Goal: Task Accomplishment & Management: Manage account settings

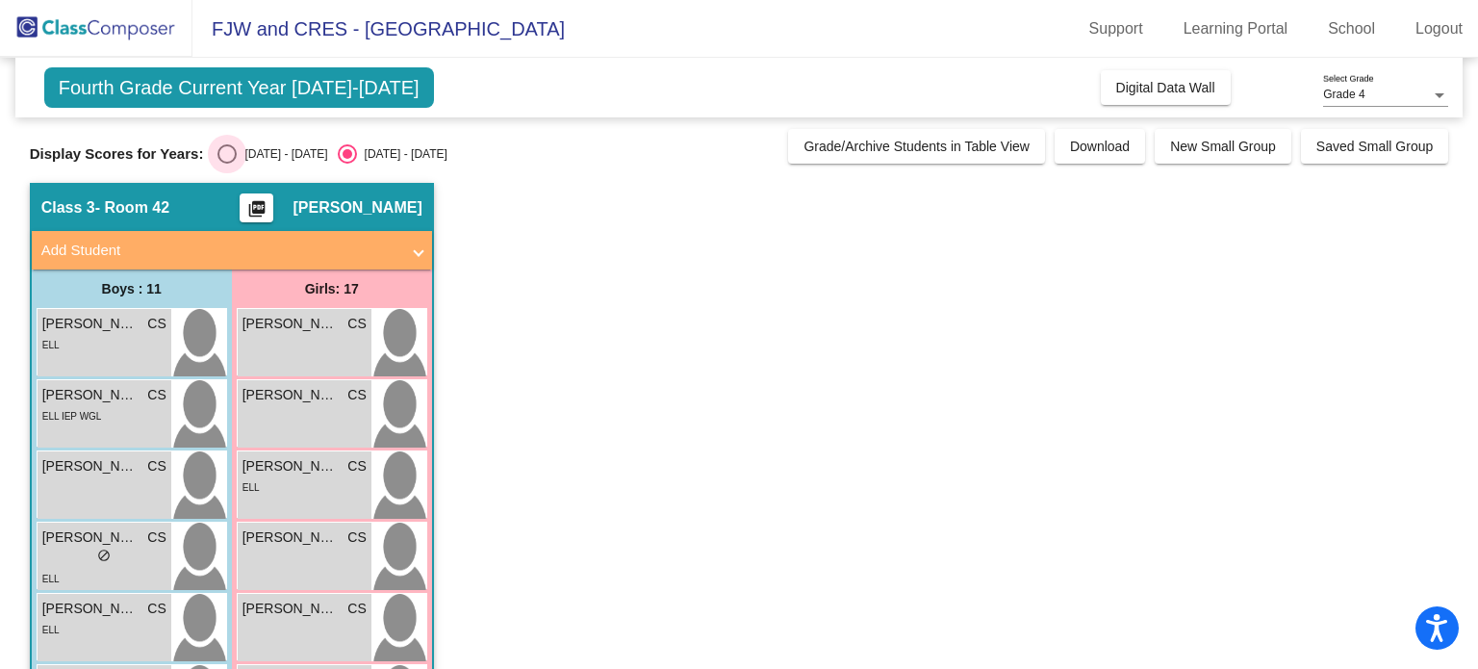
click at [236, 156] on div "Select an option" at bounding box center [226, 153] width 19 height 19
click at [227, 164] on input "2024 - 2025" at bounding box center [226, 164] width 1 height 1
radio input "true"
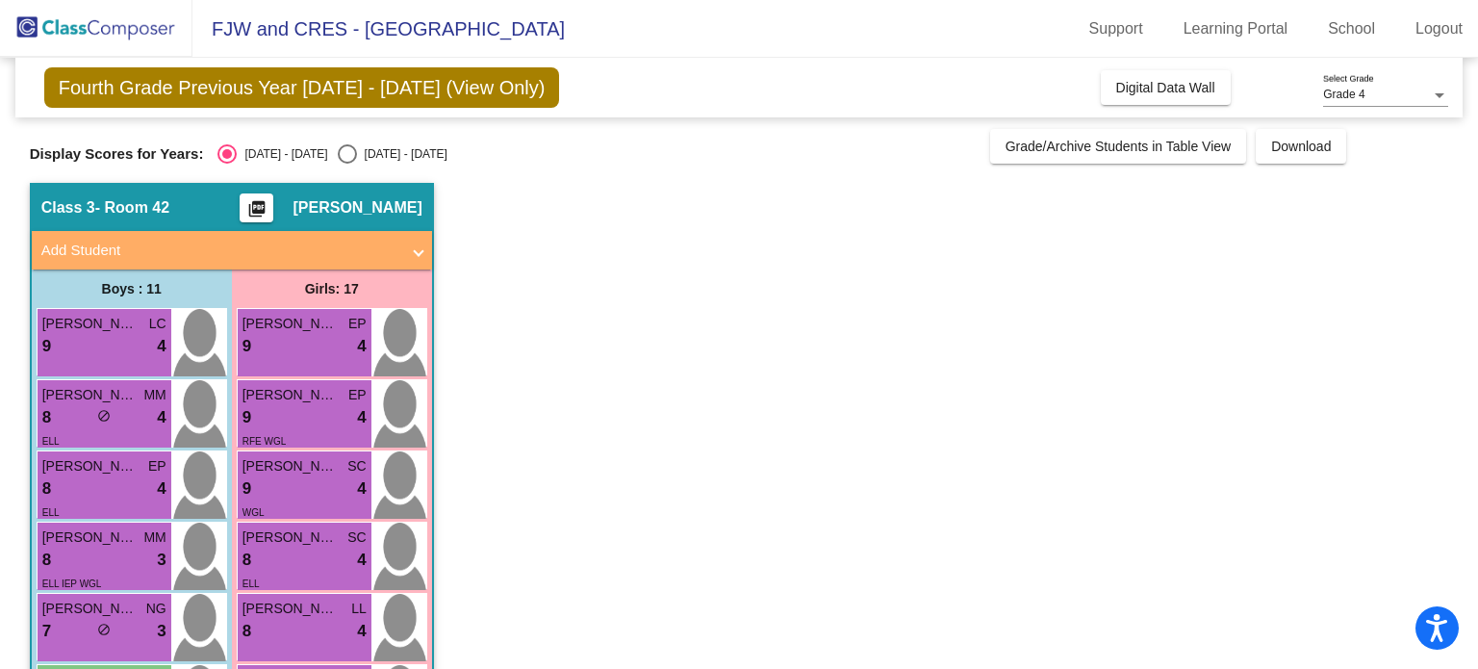
click at [283, 150] on div "[DATE] - [DATE]" at bounding box center [282, 153] width 90 height 17
click at [227, 164] on input "[DATE] - [DATE]" at bounding box center [226, 164] width 1 height 1
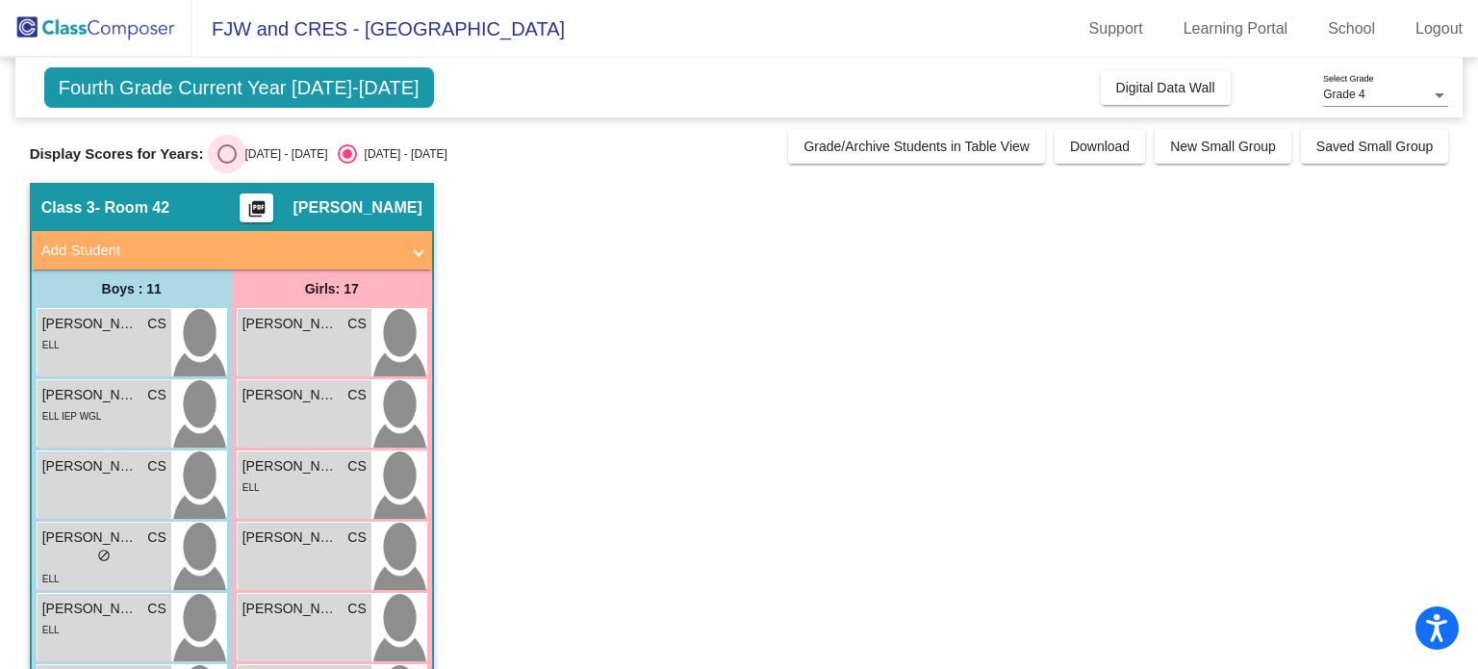
click at [269, 153] on div "[DATE] - [DATE]" at bounding box center [282, 153] width 90 height 17
click at [227, 164] on input "[DATE] - [DATE]" at bounding box center [226, 164] width 1 height 1
radio input "true"
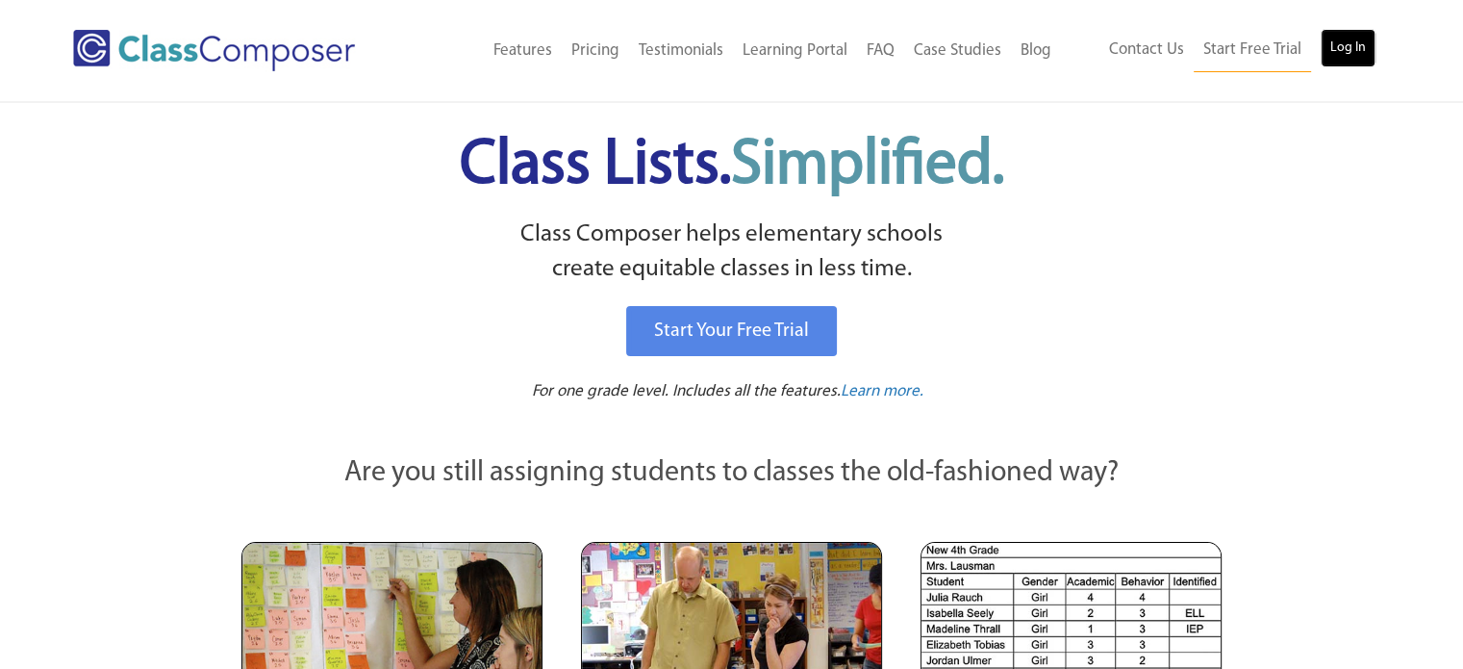
drag, startPoint x: 0, startPoint y: 0, endPoint x: 1345, endPoint y: 60, distance: 1346.2
click at [1345, 60] on link "Log In" at bounding box center [1348, 48] width 55 height 38
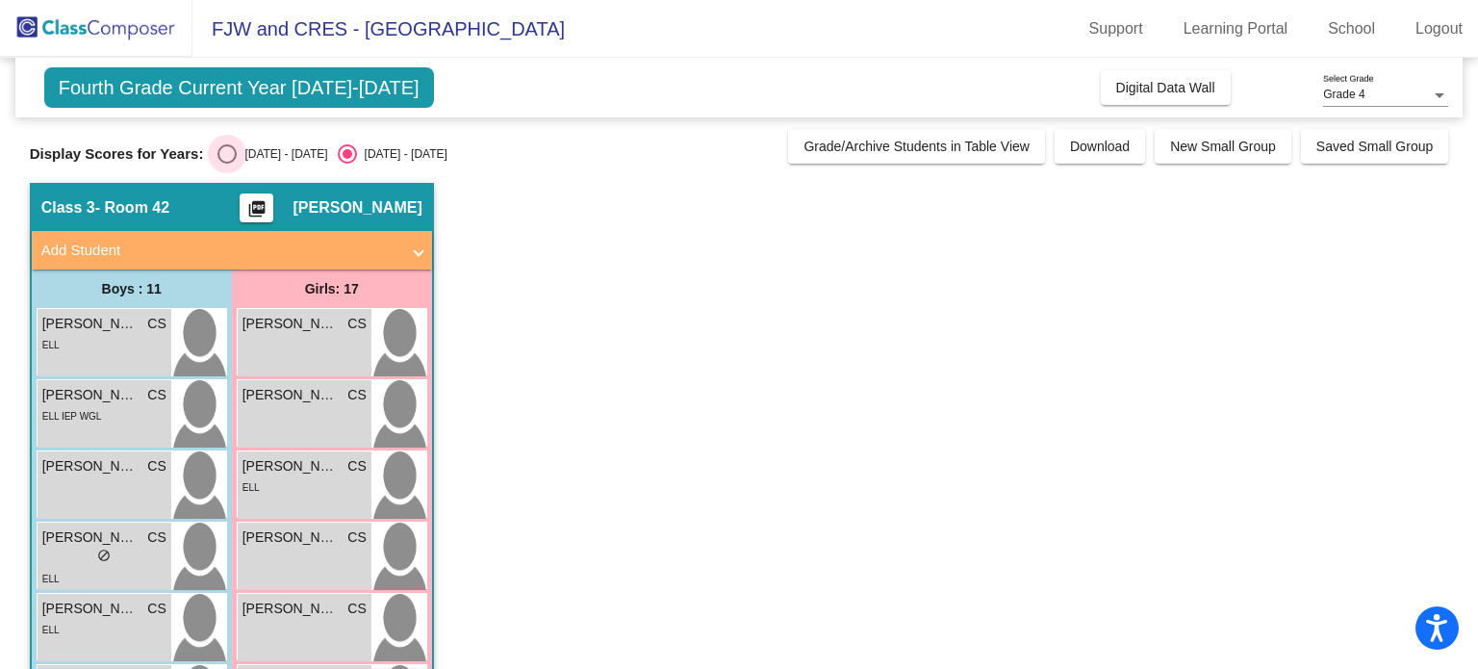
click at [269, 145] on div "[DATE] - [DATE]" at bounding box center [282, 153] width 90 height 17
click at [227, 164] on input "[DATE] - [DATE]" at bounding box center [226, 164] width 1 height 1
radio input "true"
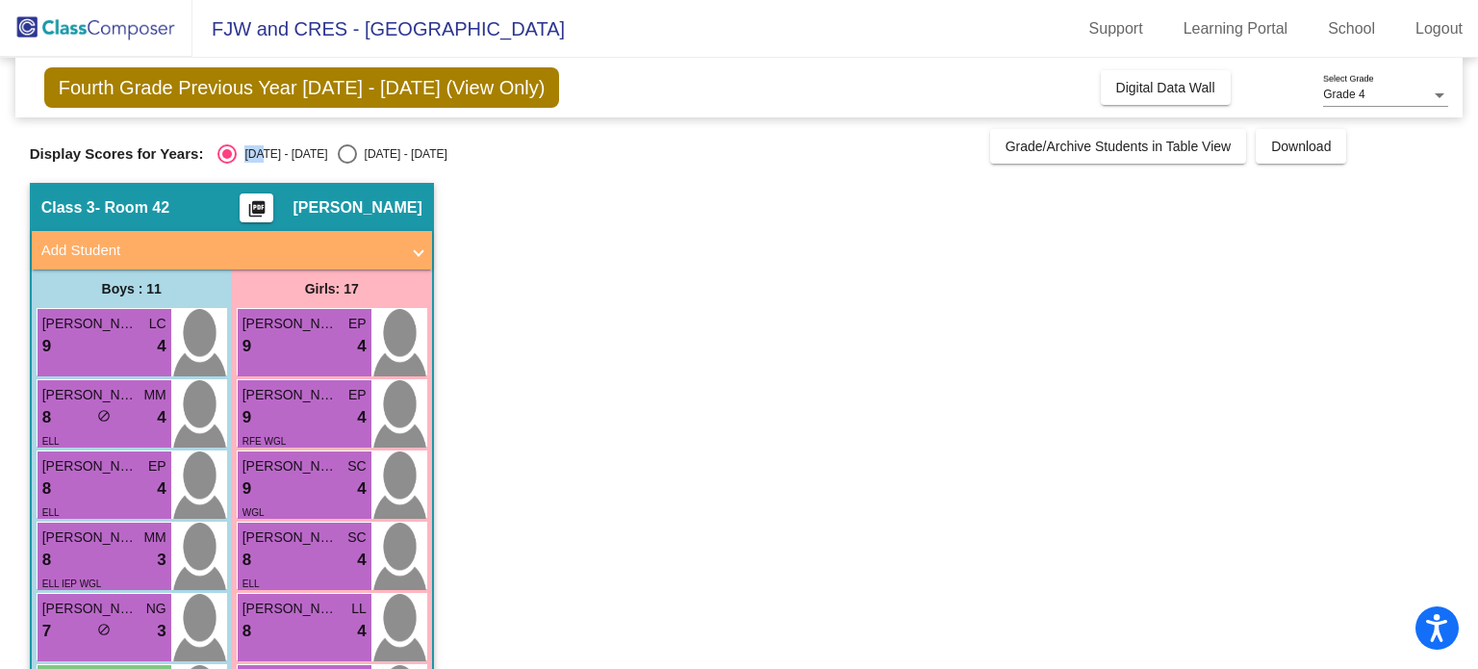
click at [266, 147] on div "Display Scores for Years: 2024 - 2025 2025 - 2026 Grade/Archive Students in Tab…" at bounding box center [739, 146] width 1419 height 35
click at [266, 147] on div "2024 - 2025" at bounding box center [282, 153] width 90 height 17
click at [227, 164] on input "2024 - 2025" at bounding box center [226, 164] width 1 height 1
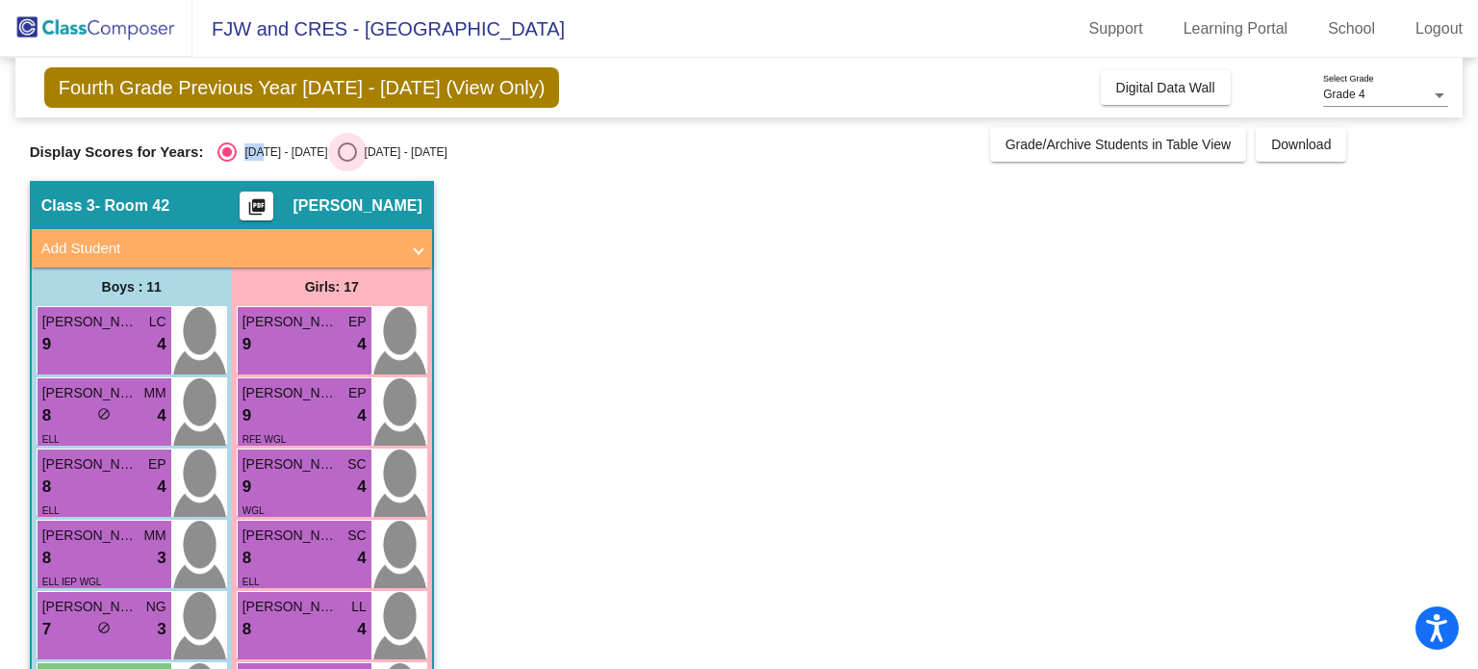
click at [371, 149] on div "2025 - 2026" at bounding box center [402, 151] width 90 height 17
click at [347, 162] on input "2025 - 2026" at bounding box center [346, 162] width 1 height 1
radio input "true"
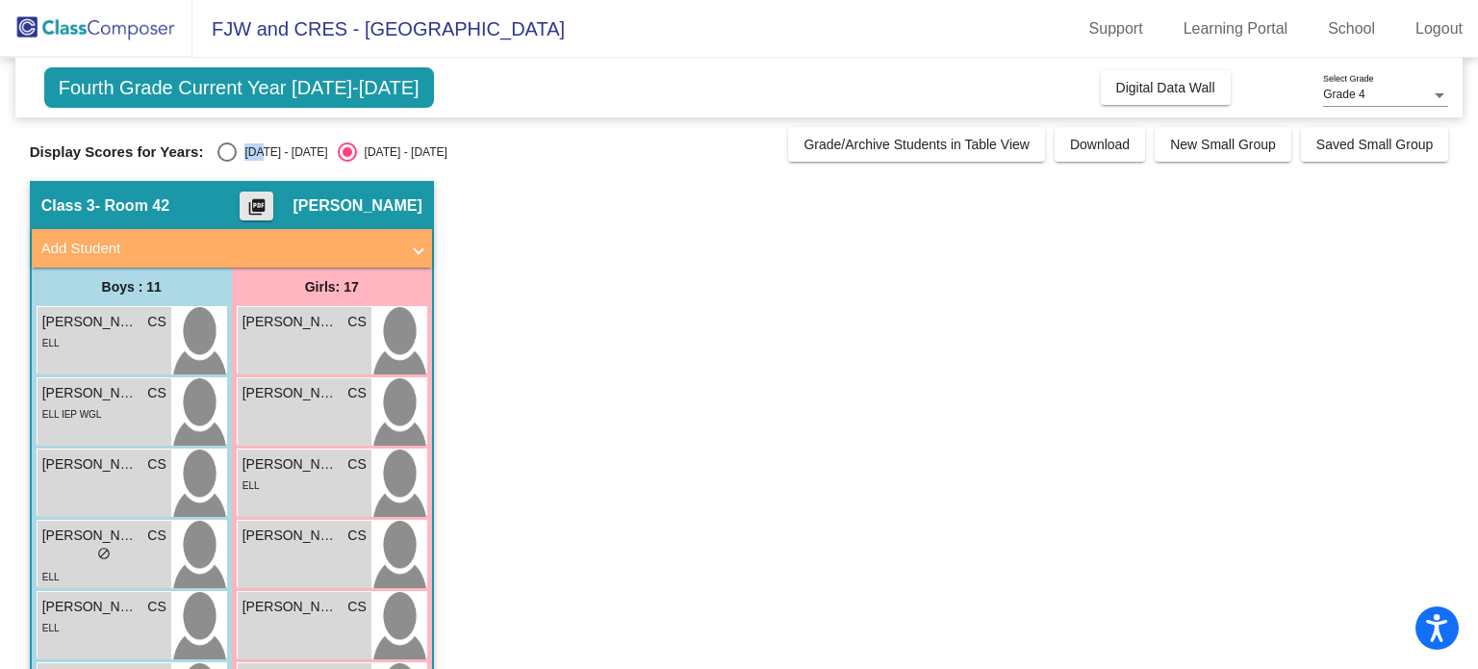
click at [268, 201] on mat-icon "picture_as_pdf" at bounding box center [256, 210] width 23 height 27
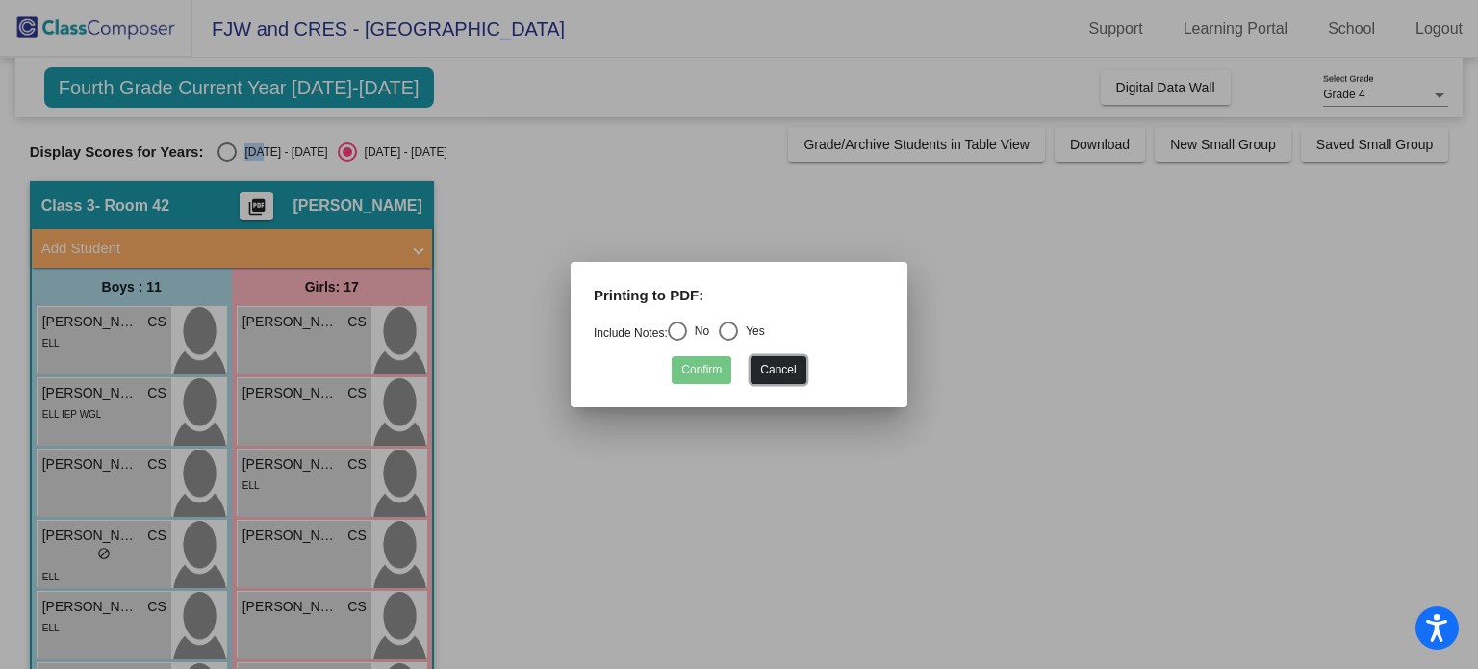
click at [781, 370] on button "Cancel" at bounding box center [777, 370] width 55 height 28
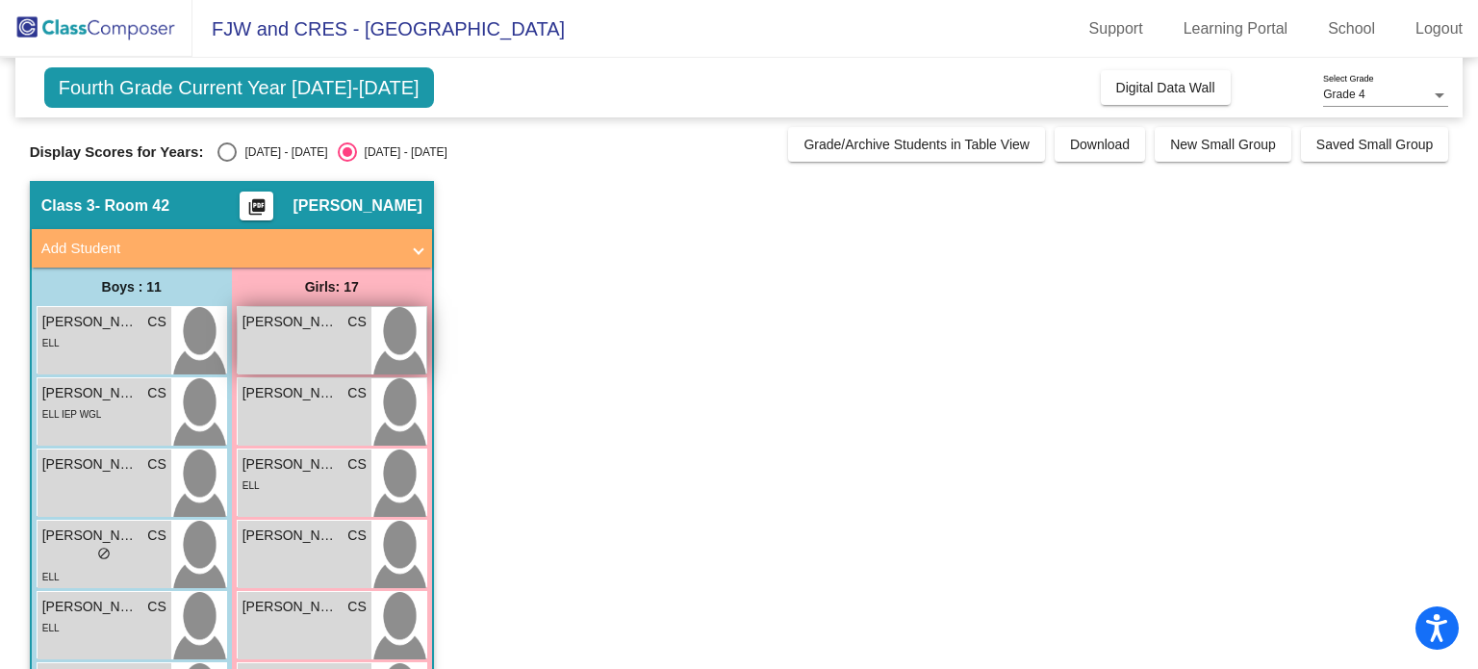
click at [291, 341] on div "Aaliyah Trujillo Ramirez CS lock do_not_disturb_alt" at bounding box center [305, 340] width 134 height 67
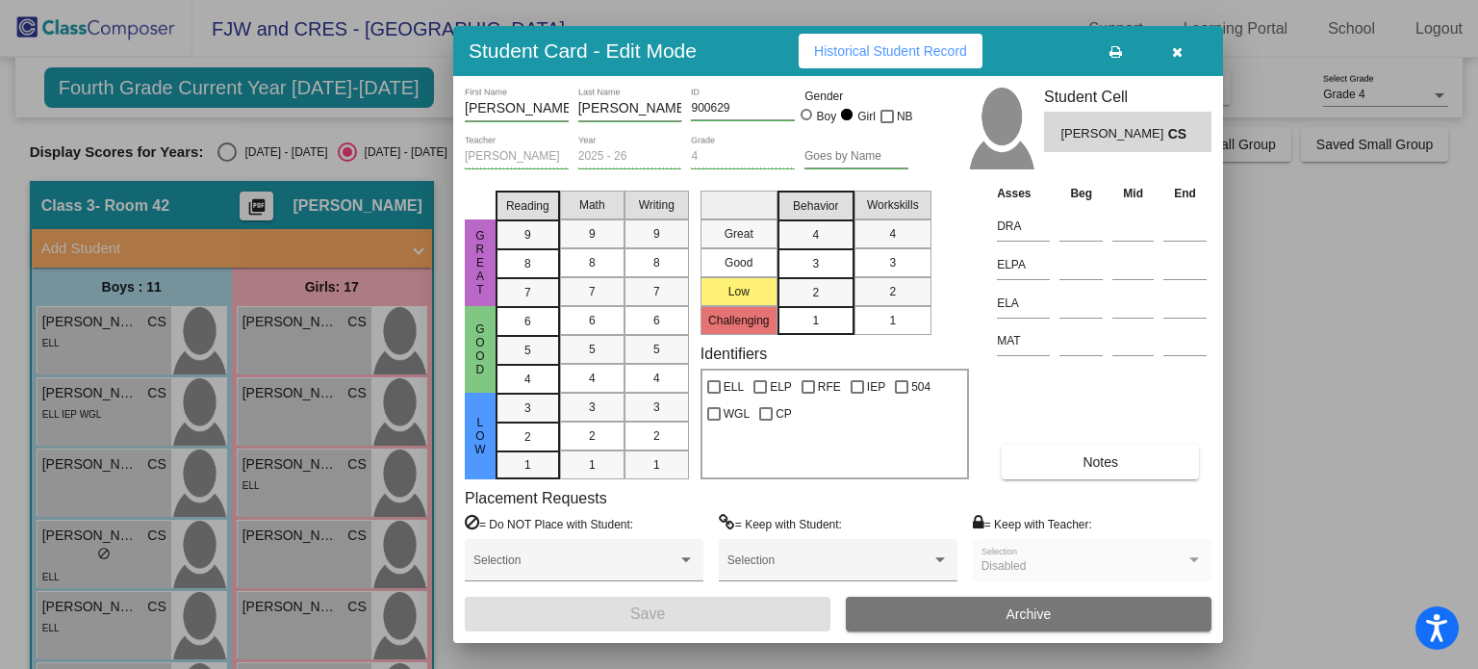
click at [1179, 64] on button "button" at bounding box center [1177, 51] width 62 height 35
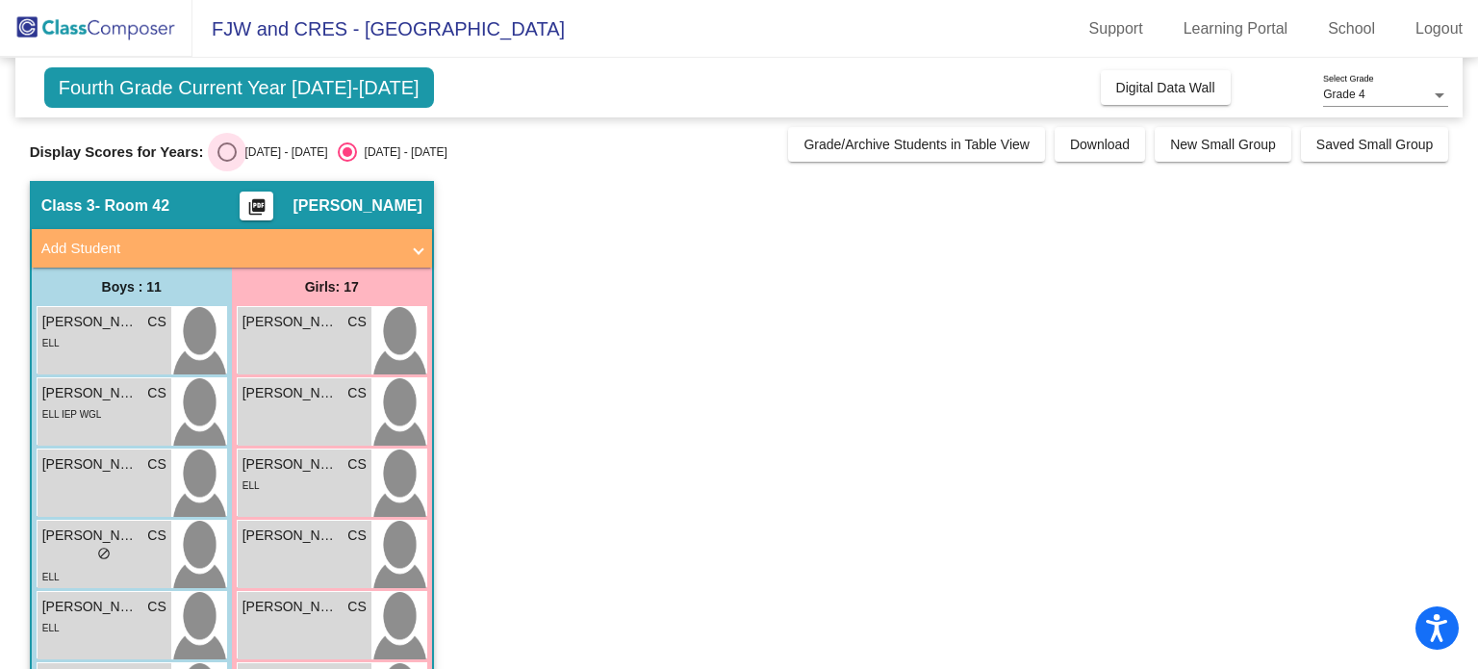
click at [258, 149] on div "2024 - 2025" at bounding box center [282, 151] width 90 height 17
click at [227, 162] on input "2024 - 2025" at bounding box center [226, 162] width 1 height 1
radio input "true"
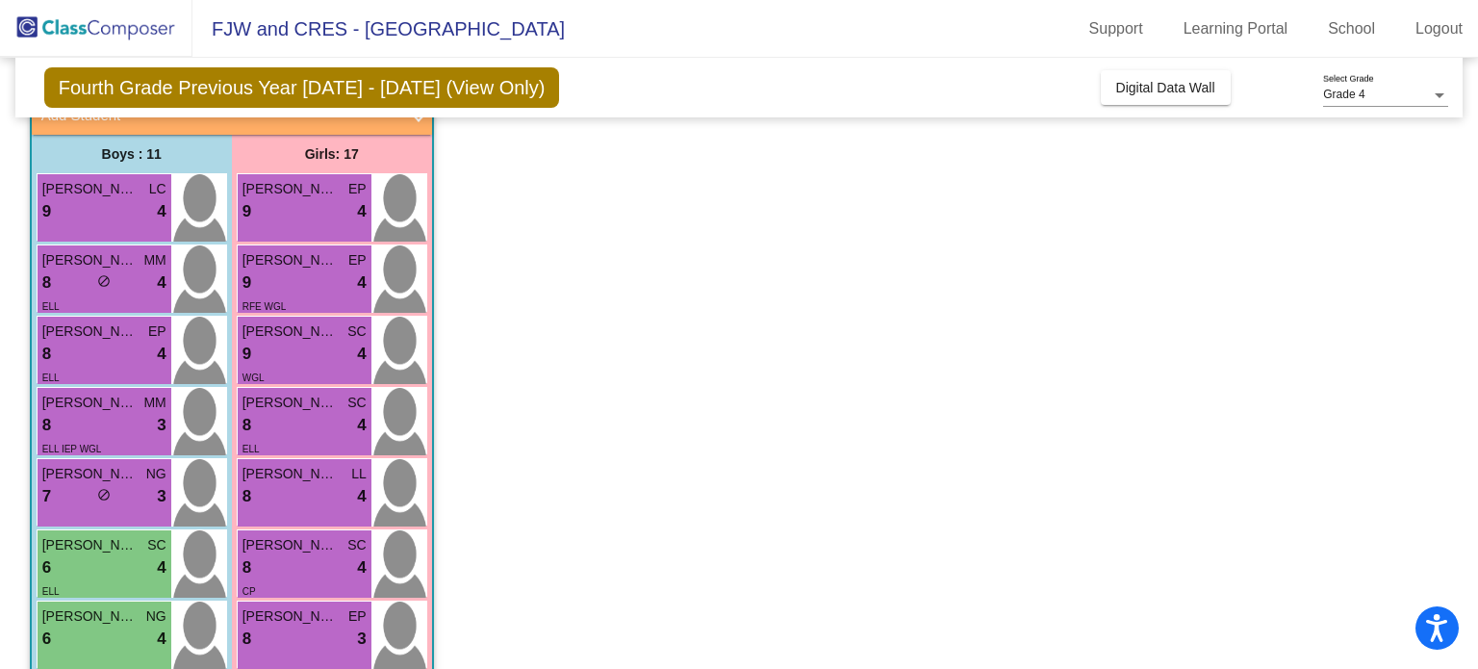
scroll to position [0, 0]
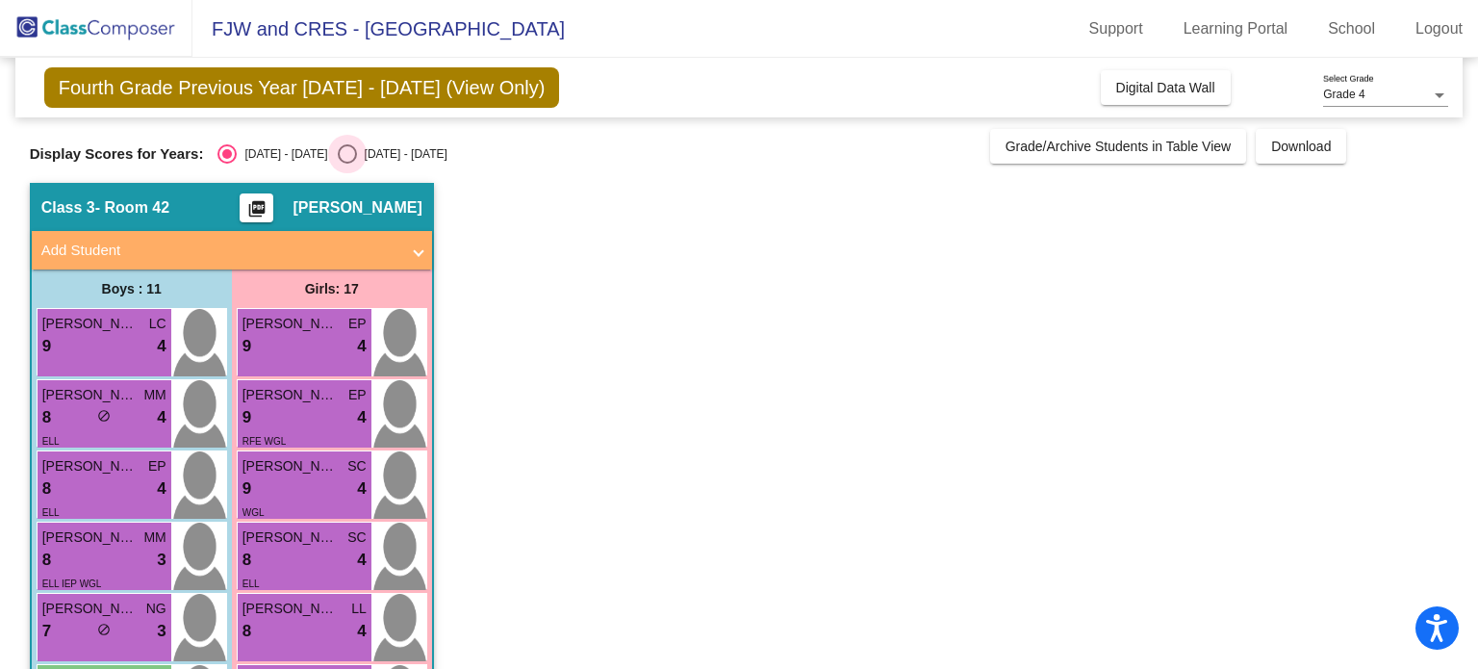
click at [357, 145] on div "2025 - 2026" at bounding box center [402, 153] width 90 height 17
click at [346, 164] on input "2025 - 2026" at bounding box center [346, 164] width 1 height 1
radio input "true"
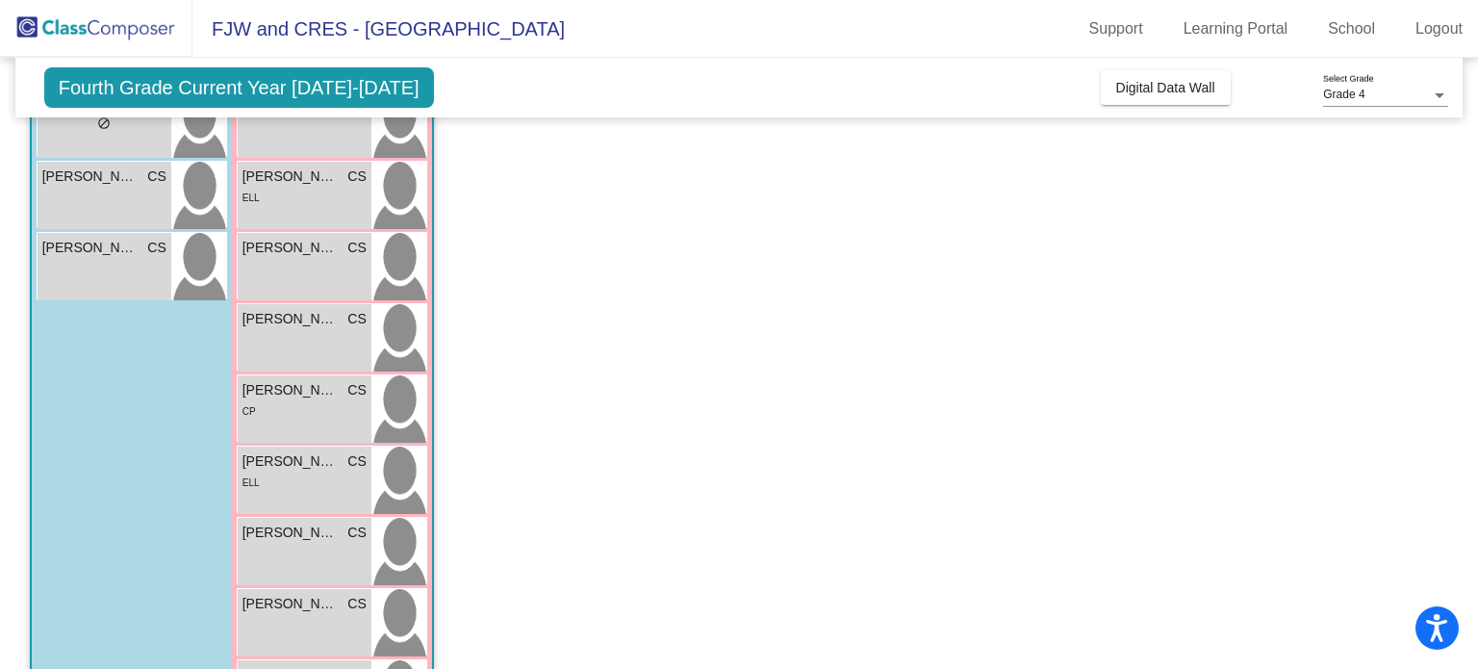
scroll to position [878, 0]
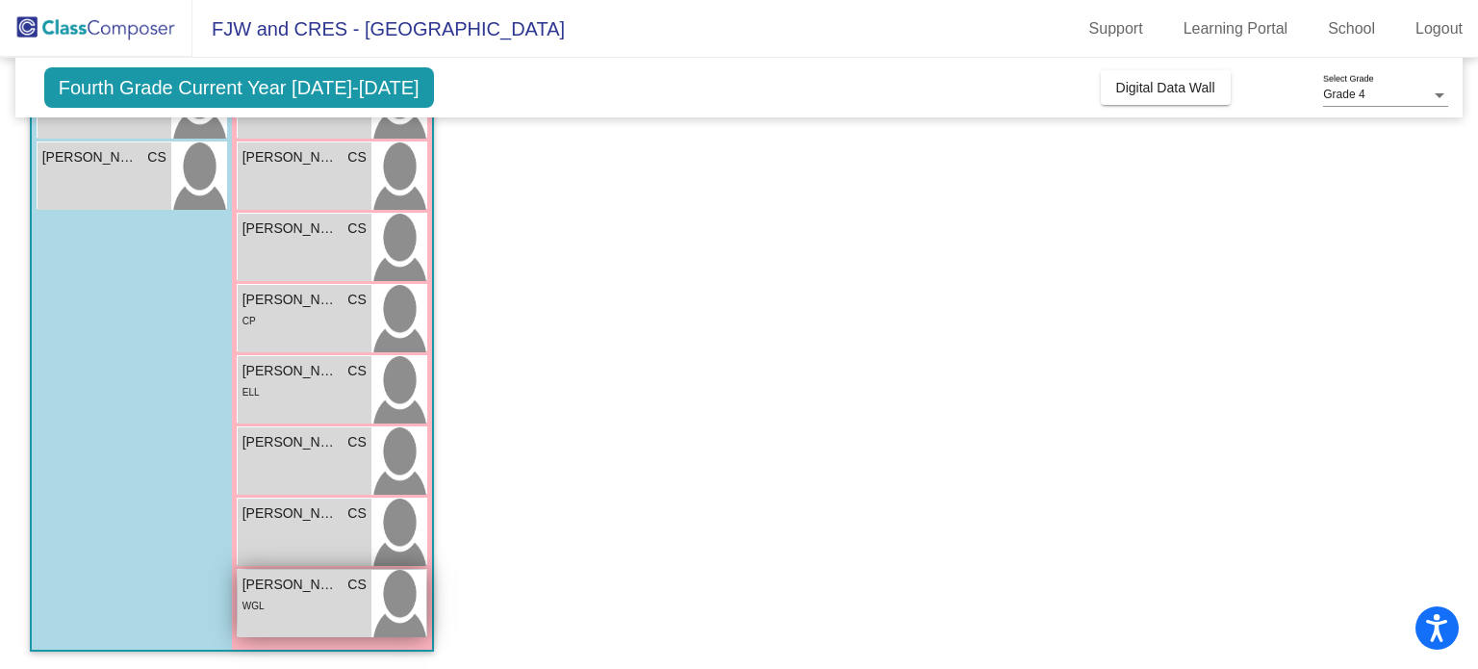
click at [336, 610] on div "WGL" at bounding box center [304, 605] width 124 height 20
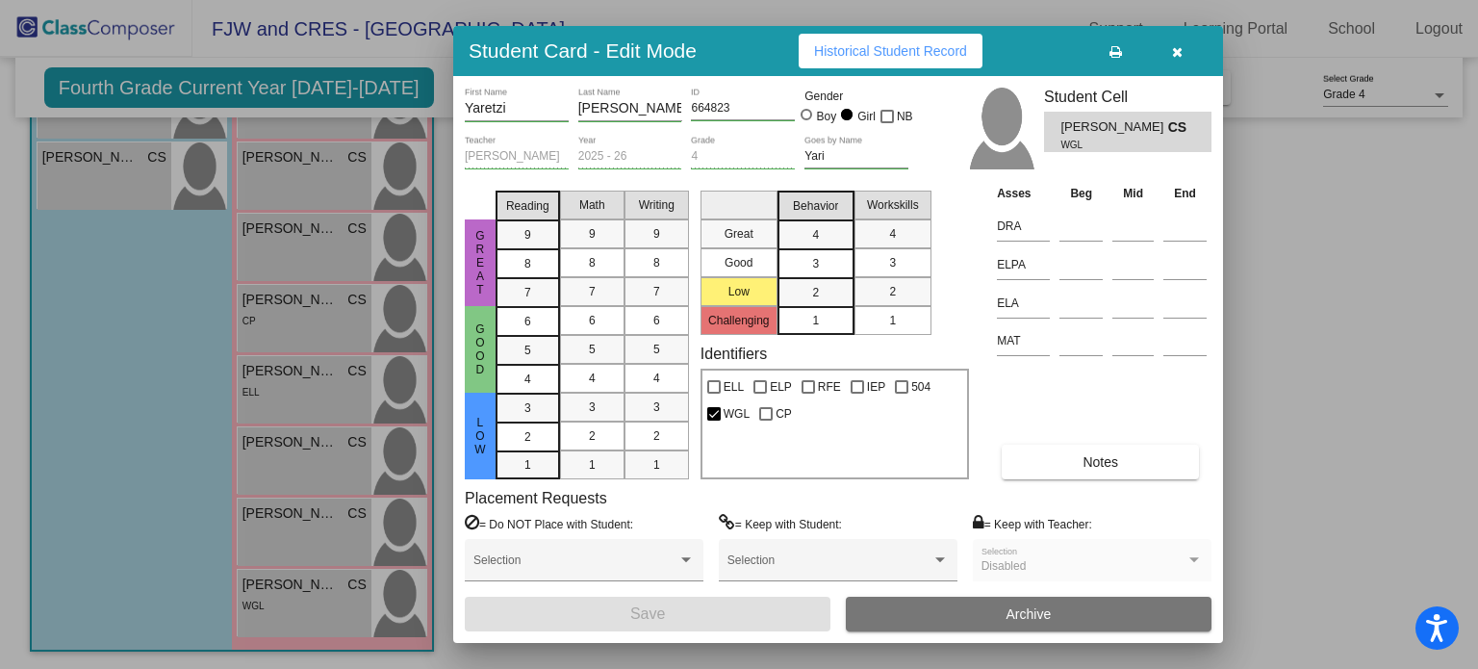
click at [1063, 462] on button "Notes" at bounding box center [1099, 461] width 197 height 35
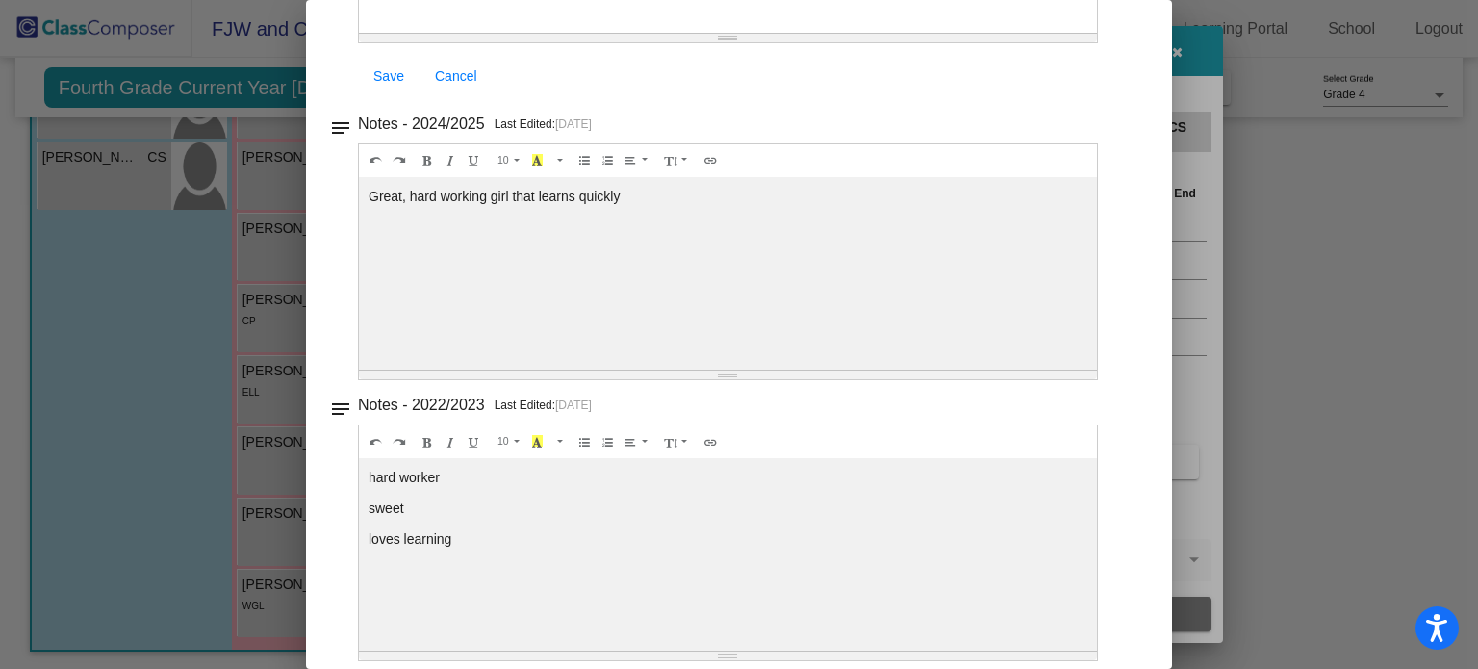
scroll to position [0, 0]
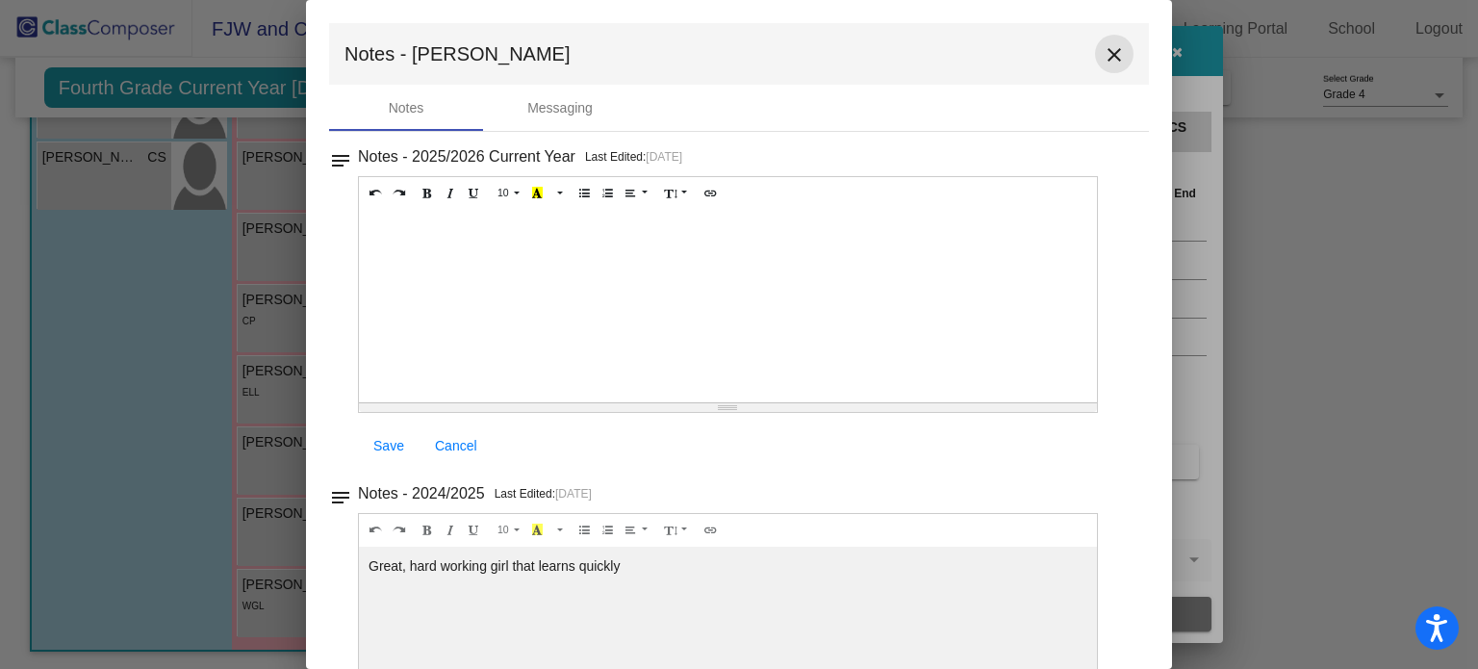
click at [1108, 53] on mat-icon "close" at bounding box center [1113, 54] width 23 height 23
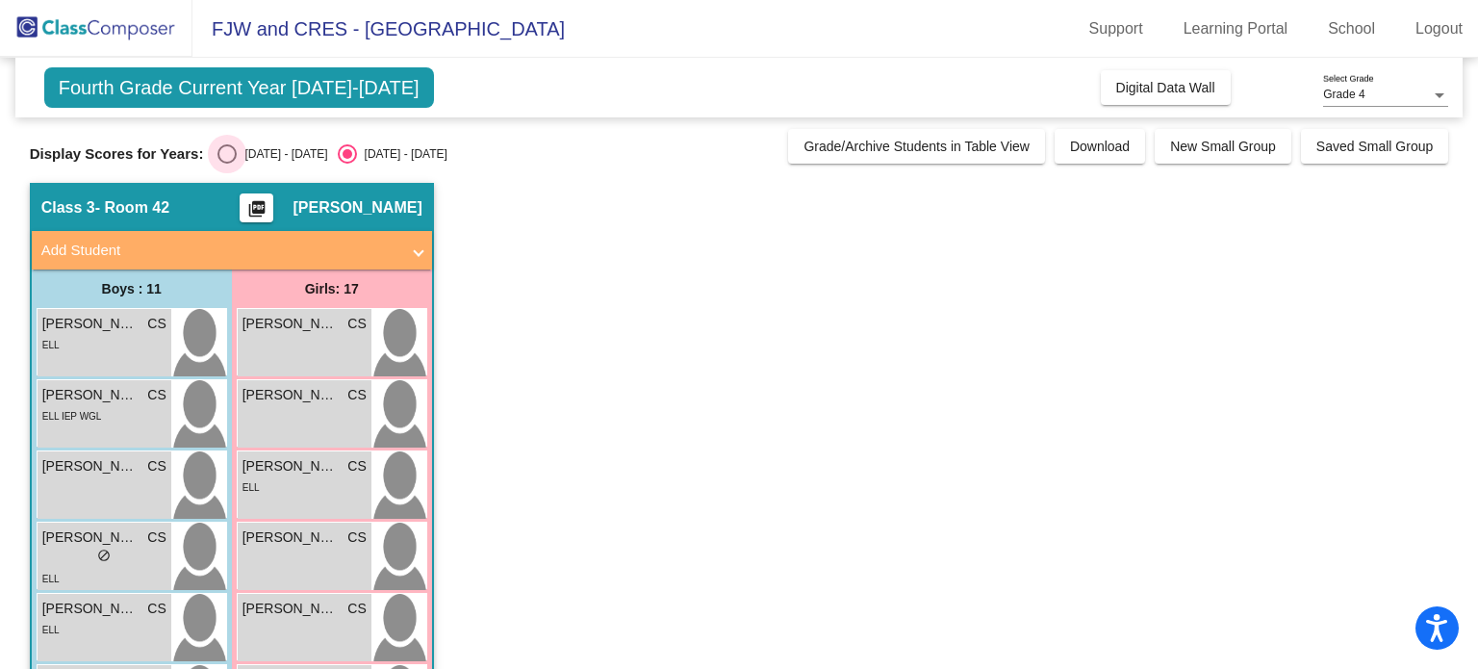
click at [287, 152] on div "2024 - 2025" at bounding box center [282, 153] width 90 height 17
click at [227, 164] on input "2024 - 2025" at bounding box center [226, 164] width 1 height 1
radio input "true"
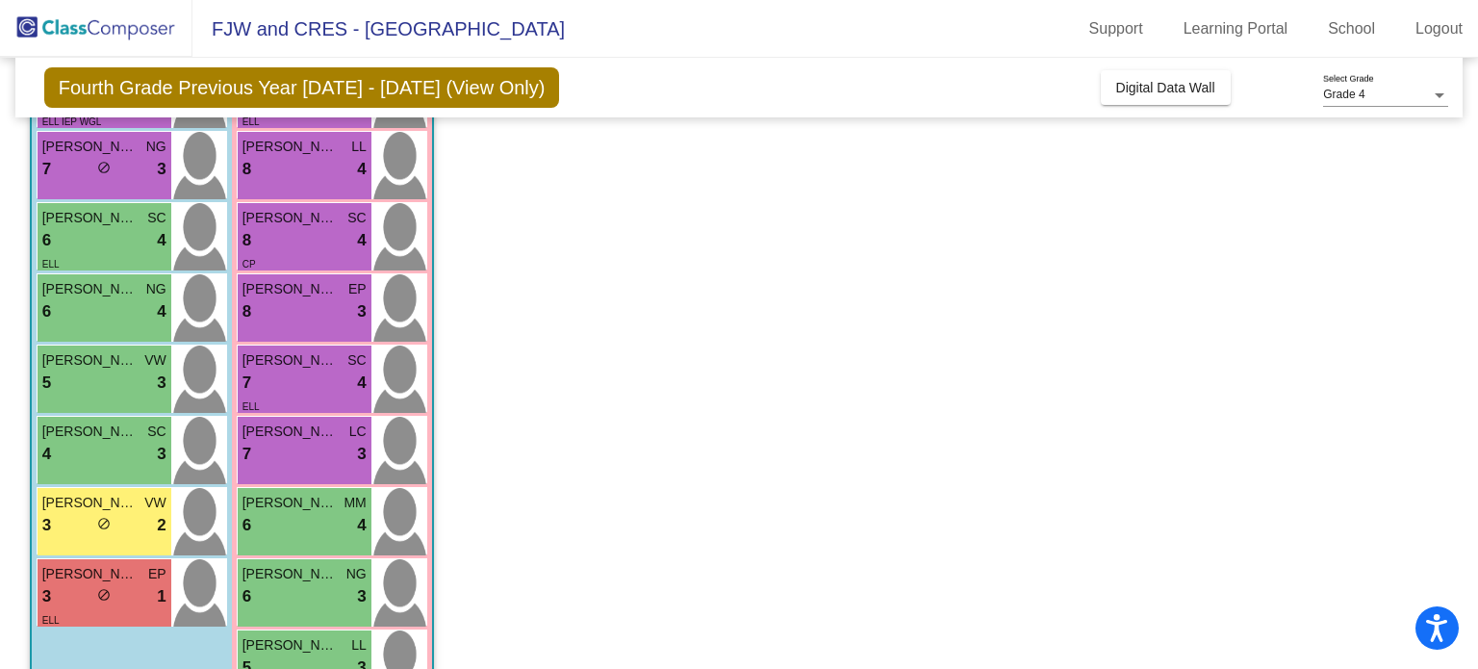
scroll to position [463, 0]
